Goal: Task Accomplishment & Management: Manage account settings

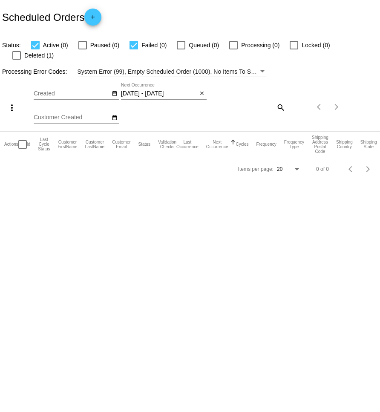
click at [201, 90] on mat-icon "close" at bounding box center [202, 93] width 6 height 7
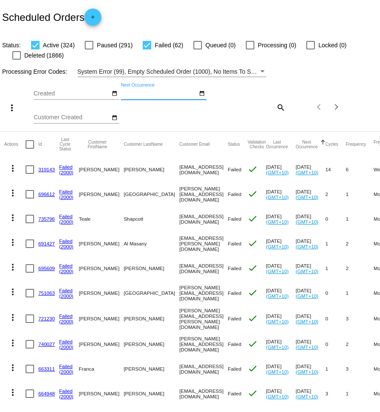
click at [276, 109] on mat-icon "search" at bounding box center [281, 107] width 10 height 13
click at [264, 112] on div "Search" at bounding box center [254, 107] width 63 height 24
click at [262, 109] on input "Search" at bounding box center [254, 105] width 63 height 7
paste input "[PERSON_NAME][EMAIL_ADDRESS][DOMAIN_NAME]"
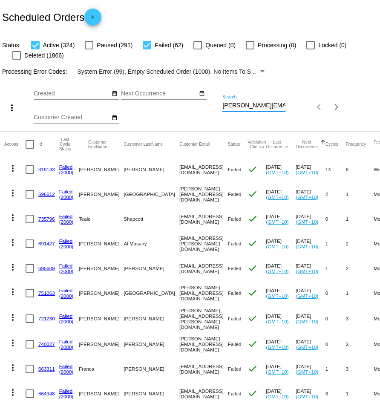
scroll to position [0, 15]
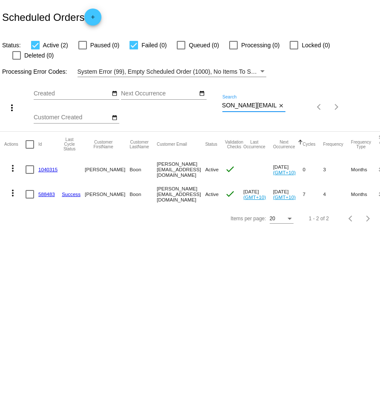
type input "[PERSON_NAME][EMAIL_ADDRESS][DOMAIN_NAME]"
click at [14, 163] on mat-icon "more_vert" at bounding box center [13, 168] width 10 height 10
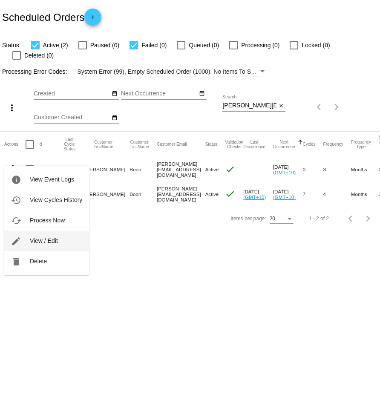
click at [62, 241] on button "edit View / Edit" at bounding box center [46, 241] width 85 height 20
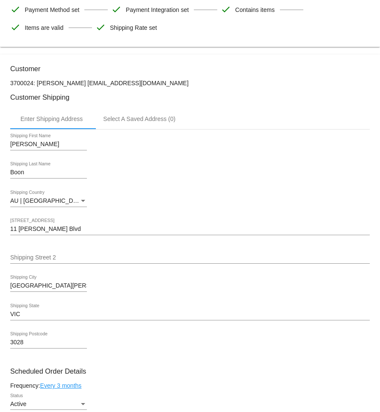
scroll to position [66, 0]
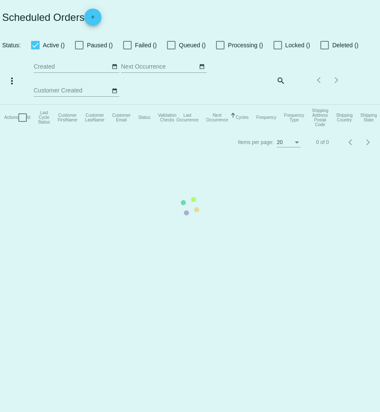
checkbox input "true"
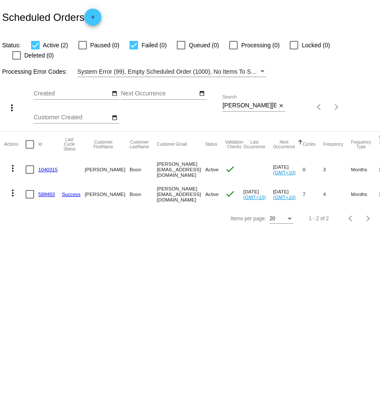
click at [15, 188] on mat-icon "more_vert" at bounding box center [13, 193] width 10 height 10
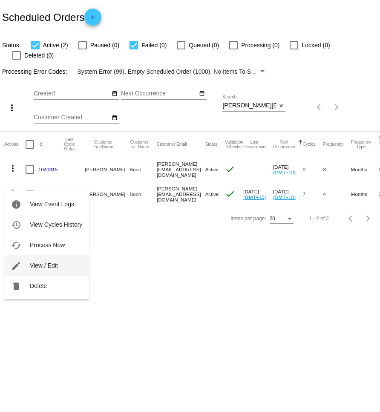
click at [60, 268] on button "edit View / Edit" at bounding box center [46, 266] width 85 height 20
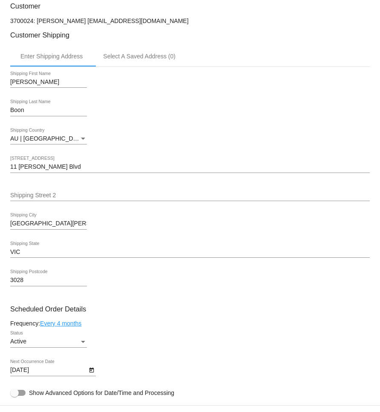
scroll to position [203, 0]
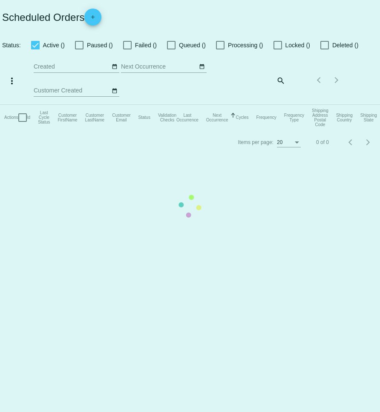
checkbox input "true"
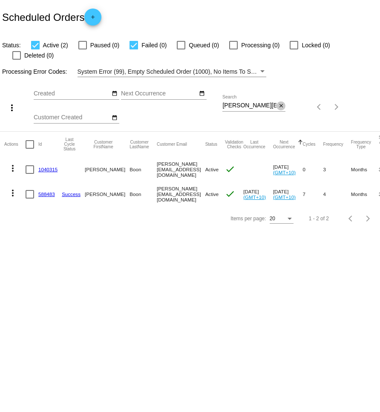
click at [279, 103] on mat-icon "close" at bounding box center [282, 106] width 6 height 7
click at [280, 96] on app-dashboard-scheduled-orders "Scheduled Orders add Status: Active (2) Paused (0) Failed (0) Queued (0) Proces…" at bounding box center [190, 115] width 380 height 231
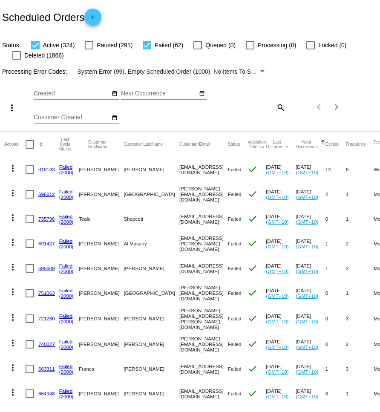
click at [285, 108] on mat-icon "search" at bounding box center [281, 107] width 10 height 13
click at [269, 107] on input "Search" at bounding box center [254, 105] width 63 height 7
paste input "jacinta.forestal@gmail.com"
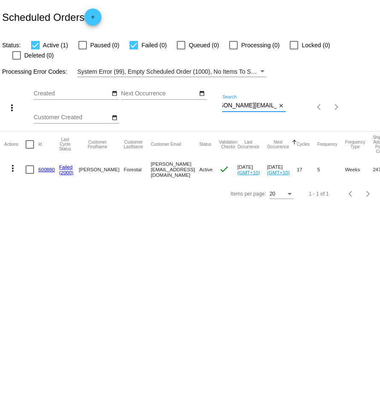
type input "jacinta.forestal@gmail.com"
click at [12, 163] on mat-icon "more_vert" at bounding box center [13, 168] width 10 height 10
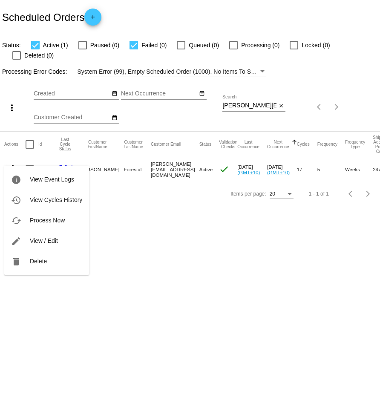
click at [139, 223] on div at bounding box center [190, 206] width 380 height 412
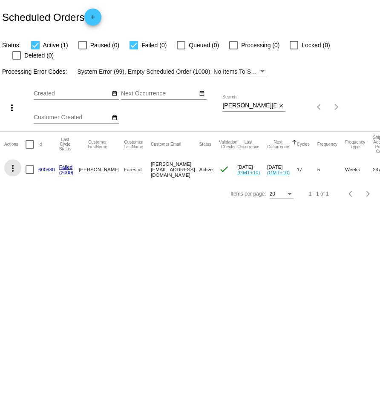
click at [11, 163] on mat-icon "more_vert" at bounding box center [13, 168] width 10 height 10
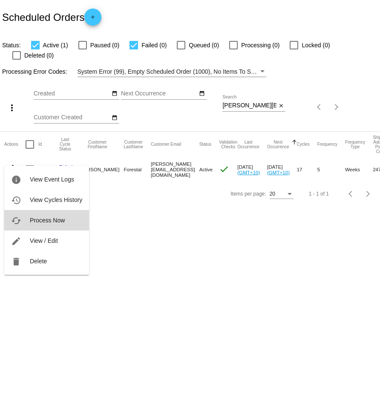
click at [45, 221] on span "Process Now" at bounding box center [47, 220] width 35 height 7
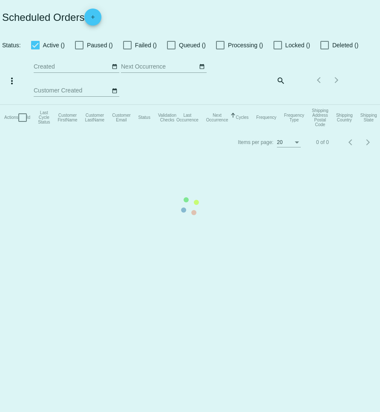
checkbox input "true"
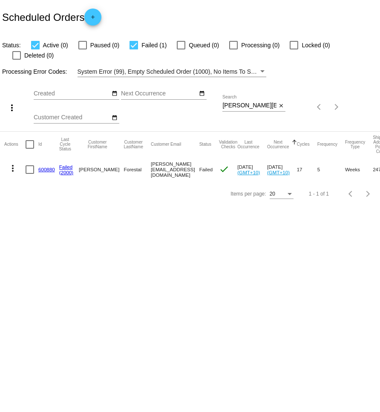
click at [203, 167] on span "Failed" at bounding box center [207, 170] width 14 height 6
click at [14, 163] on mat-icon "more_vert" at bounding box center [13, 168] width 10 height 10
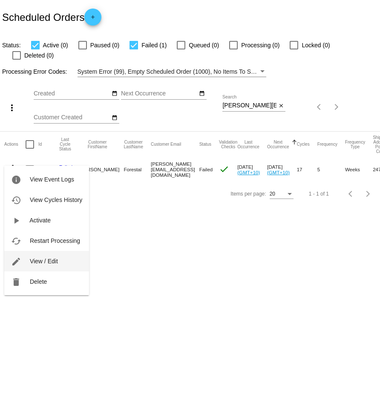
click at [54, 266] on button "edit View / Edit" at bounding box center [46, 261] width 85 height 20
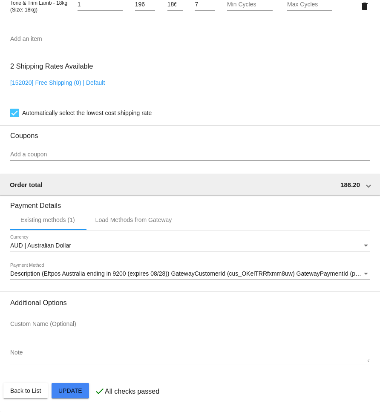
scroll to position [671, 0]
click at [366, 275] on div "Payment Method" at bounding box center [367, 274] width 8 height 7
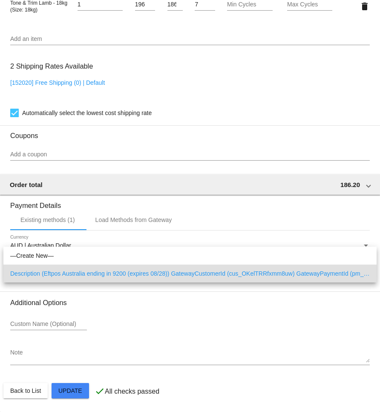
click at [349, 273] on span "Description (Eftpos Australia ending in 9200 (expires 08/28)) GatewayCustomerId…" at bounding box center [190, 274] width 360 height 18
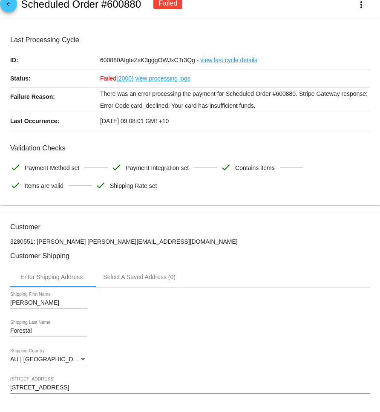
scroll to position [12, 0]
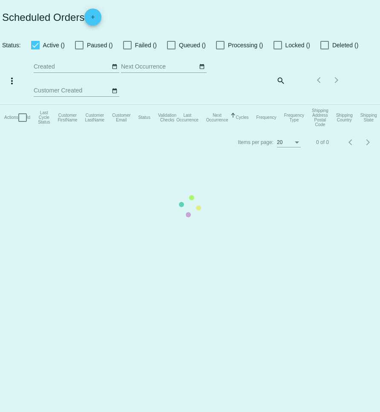
checkbox input "true"
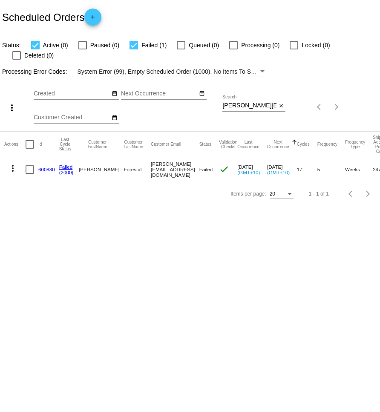
click at [13, 163] on mat-icon "more_vert" at bounding box center [13, 168] width 10 height 10
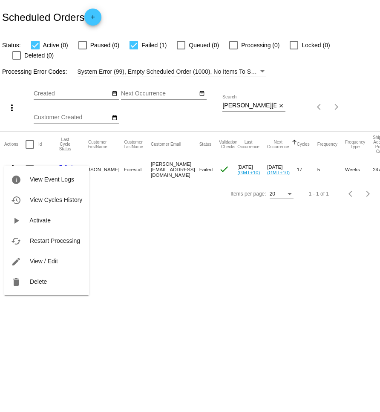
click at [58, 256] on button "edit View / Edit" at bounding box center [46, 261] width 85 height 20
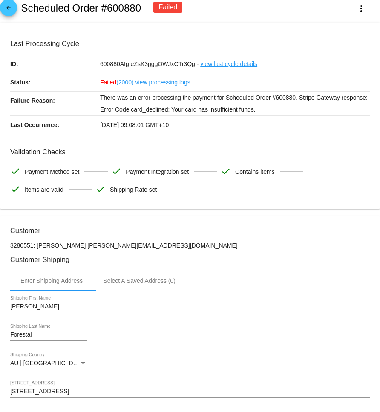
scroll to position [7, 0]
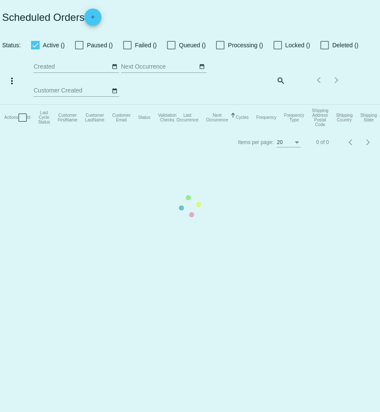
checkbox input "true"
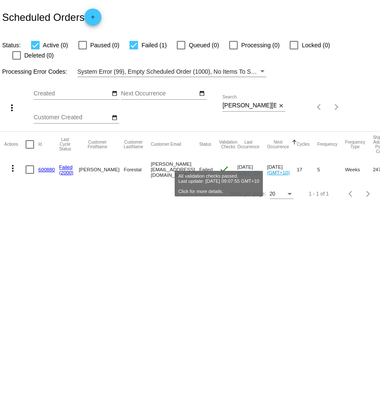
click at [222, 164] on mat-icon "check" at bounding box center [224, 169] width 10 height 10
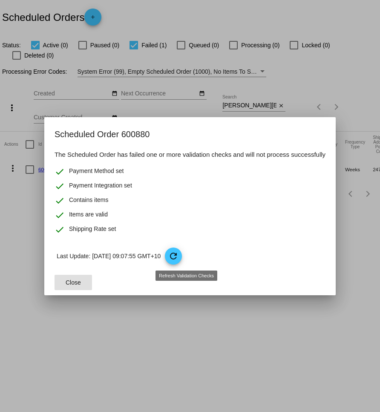
click at [183, 256] on span "refresh" at bounding box center [174, 257] width 18 height 18
click at [75, 283] on span "Close" at bounding box center [73, 282] width 15 height 7
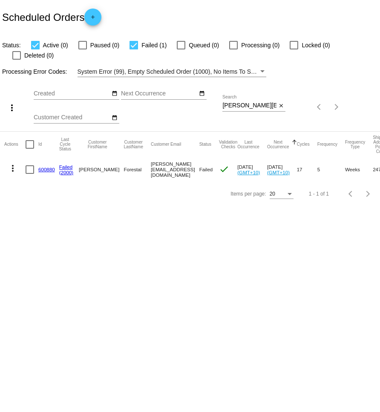
click at [204, 167] on span "Failed" at bounding box center [207, 170] width 14 height 6
click at [65, 164] on link "Failed" at bounding box center [66, 167] width 14 height 6
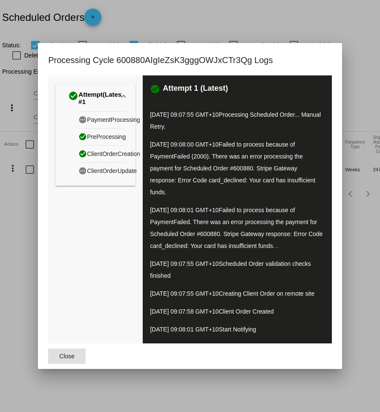
scroll to position [7, 0]
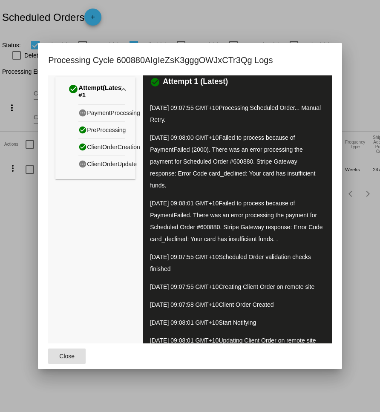
click at [366, 244] on div at bounding box center [190, 206] width 380 height 412
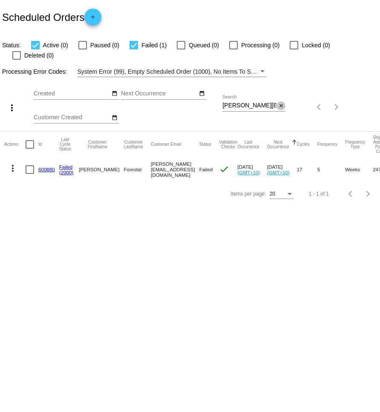
click at [283, 103] on mat-icon "close" at bounding box center [282, 106] width 6 height 7
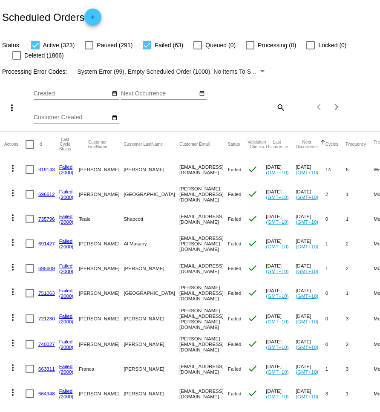
click at [280, 108] on mat-icon "search" at bounding box center [281, 107] width 10 height 13
click at [263, 109] on input "Search" at bounding box center [254, 105] width 63 height 7
paste input "Dear [Customer's Name], I hope this message finds you well. We are reaching out…"
type input "Dear [Customer's Name], I hope this message finds you well. We are reaching out…"
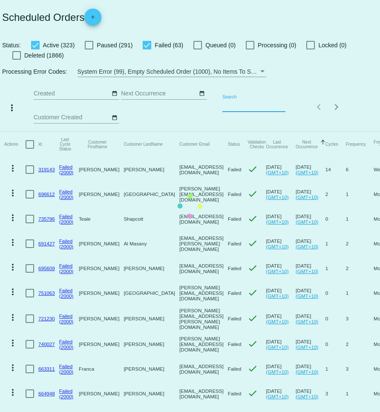
scroll to position [0, 0]
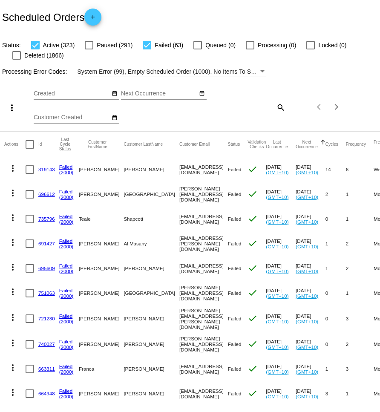
click at [284, 111] on mat-icon "search" at bounding box center [281, 107] width 10 height 13
click at [259, 108] on input "Search" at bounding box center [254, 105] width 63 height 7
paste input "jacinta.forestal@gmail.com"
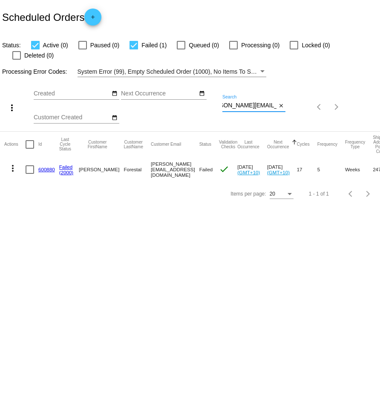
type input "jacinta.forestal@gmail.com"
